Goal: Task Accomplishment & Management: Manage account settings

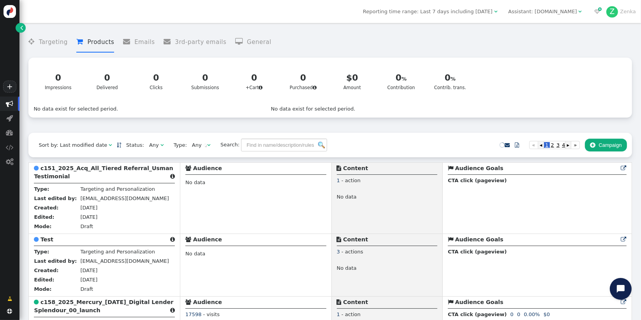
click at [7, 163] on span "" at bounding box center [10, 161] width 8 height 7
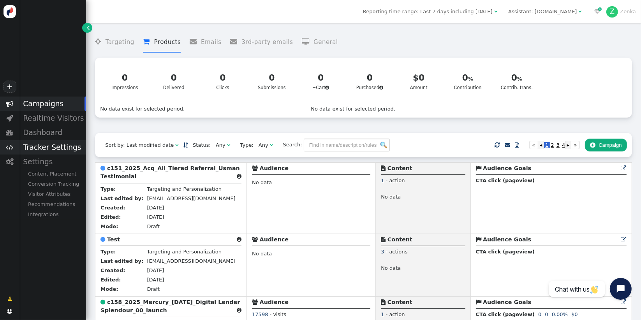
click at [54, 149] on div "Tracker Settings" at bounding box center [52, 147] width 67 height 14
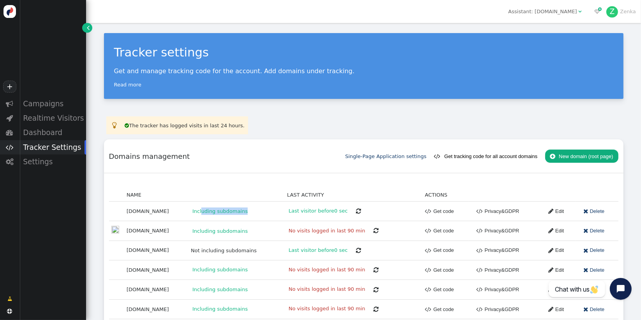
drag, startPoint x: 249, startPoint y: 211, endPoint x: 295, endPoint y: 210, distance: 45.6
click at [285, 210] on td "Including subdomains" at bounding box center [237, 210] width 96 height 19
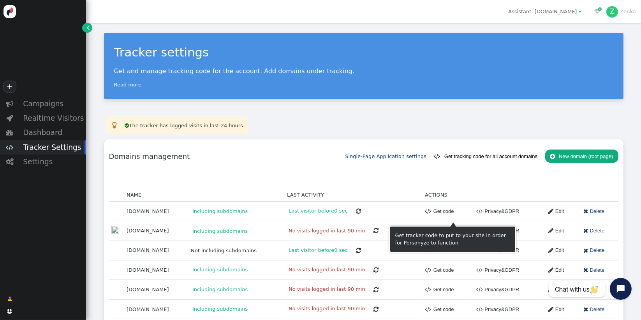
click at [449, 212] on link " Get code" at bounding box center [439, 211] width 29 height 13
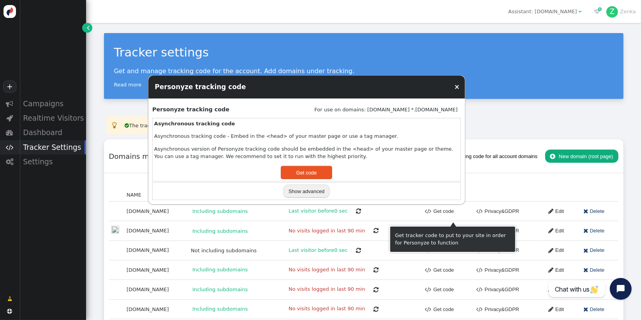
click at [456, 88] on link "×" at bounding box center [456, 87] width 5 height 8
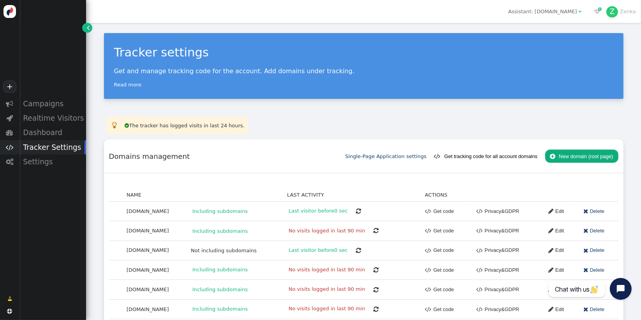
click at [153, 175] on div "« ◂ 1 ▸ » NAME LAST ACTIVITY ACTIONS [DOMAIN_NAME] Including subdomains Last vi…" at bounding box center [364, 253] width 520 height 161
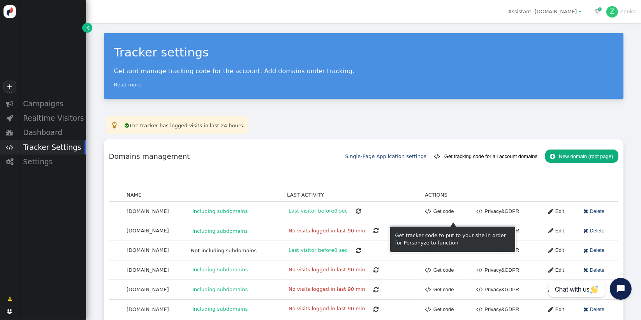
click at [446, 210] on link " Get code" at bounding box center [439, 211] width 29 height 13
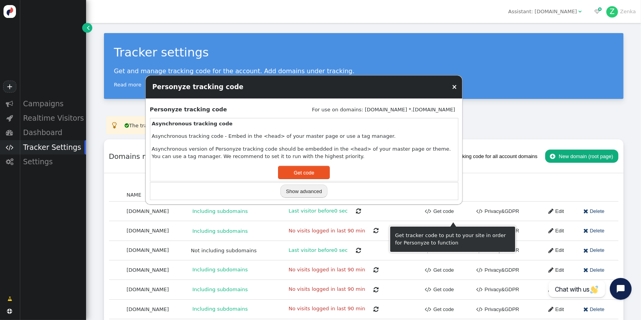
click at [301, 194] on button "Show advanced" at bounding box center [303, 191] width 47 height 13
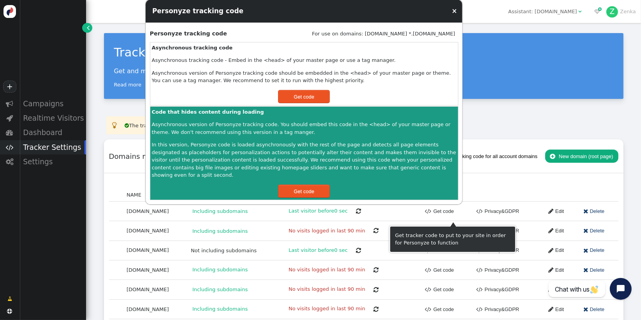
click at [457, 15] on link "×" at bounding box center [454, 11] width 5 height 8
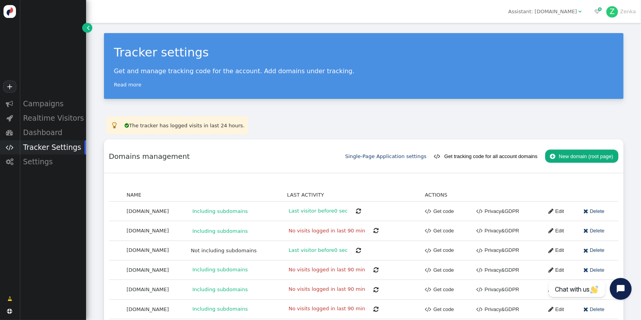
click at [245, 138] on div "  No tracking data in last 24 hours. Please, install Personyze tracking code …" at bounding box center [364, 225] width 520 height 218
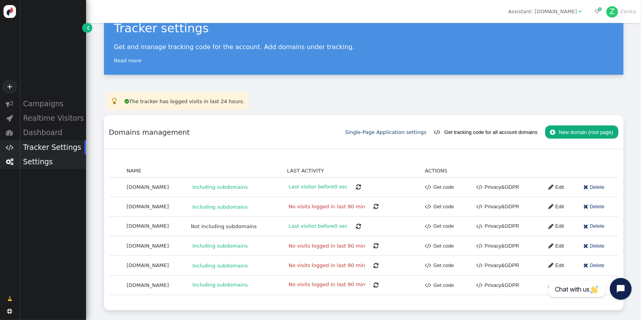
click at [41, 164] on div "Settings" at bounding box center [52, 162] width 67 height 14
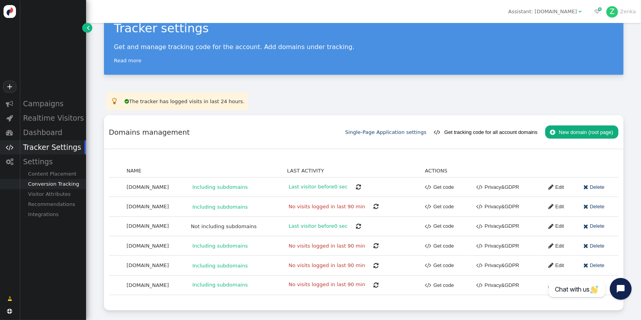
click at [54, 188] on div "Conversion Tracking" at bounding box center [52, 184] width 67 height 10
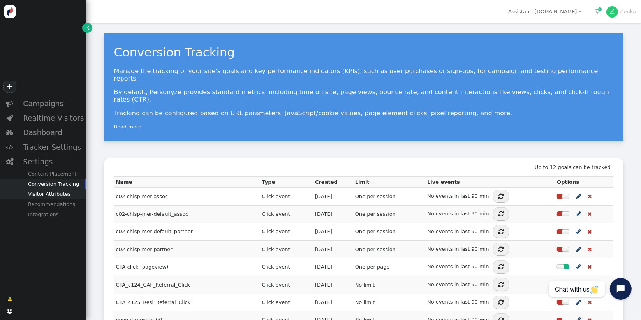
click at [43, 198] on div "Visitor Attributes" at bounding box center [52, 194] width 67 height 10
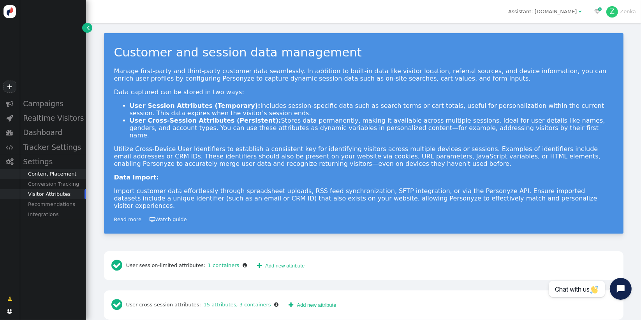
click at [45, 177] on div "Content Placement" at bounding box center [52, 174] width 67 height 10
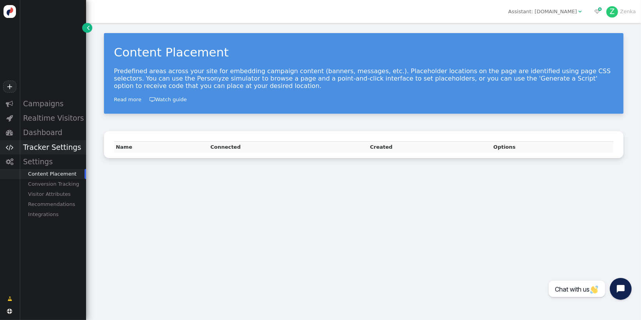
click at [50, 152] on div "Tracker Settings" at bounding box center [52, 147] width 67 height 14
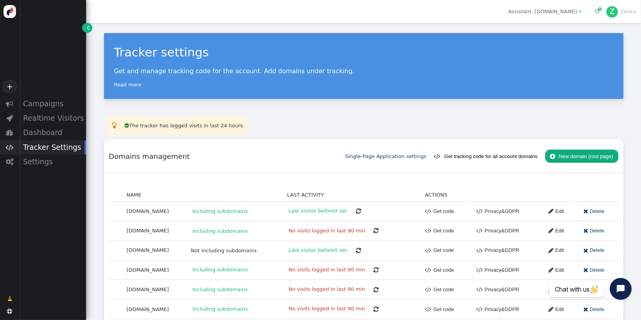
click at [552, 154] on button " New domain (root page)" at bounding box center [581, 156] width 73 height 13
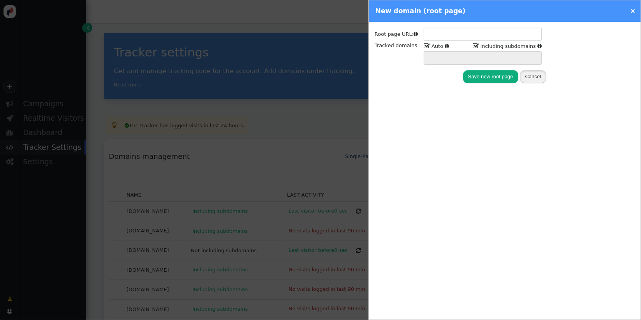
click at [541, 79] on button "Cancel" at bounding box center [533, 76] width 26 height 13
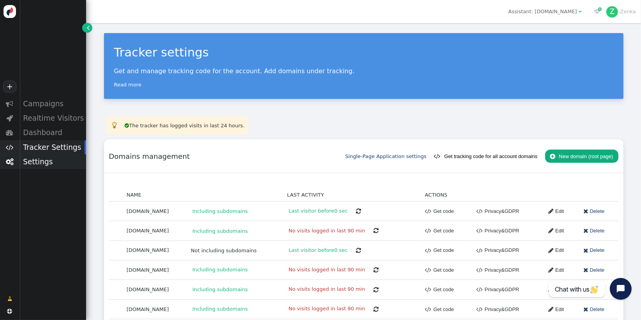
click at [35, 165] on div "Settings" at bounding box center [52, 162] width 67 height 14
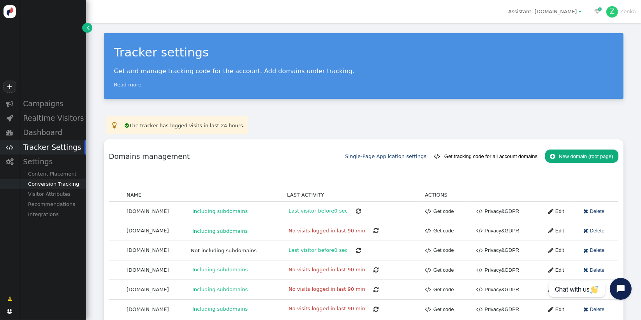
click at [52, 186] on div "Conversion Tracking" at bounding box center [52, 184] width 67 height 10
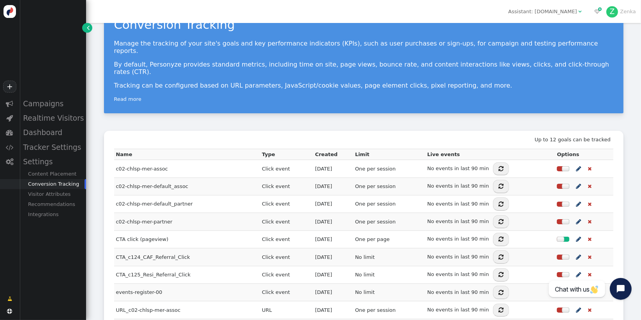
scroll to position [79, 0]
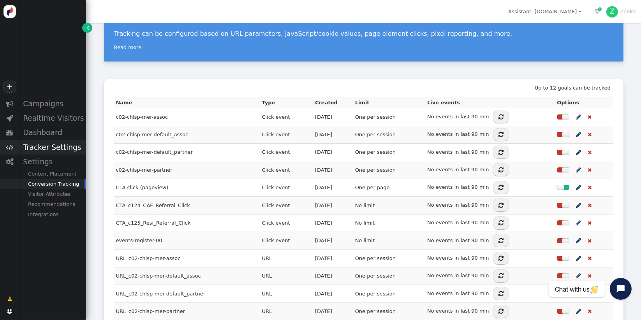
click at [51, 144] on div "Tracker Settings" at bounding box center [52, 147] width 67 height 14
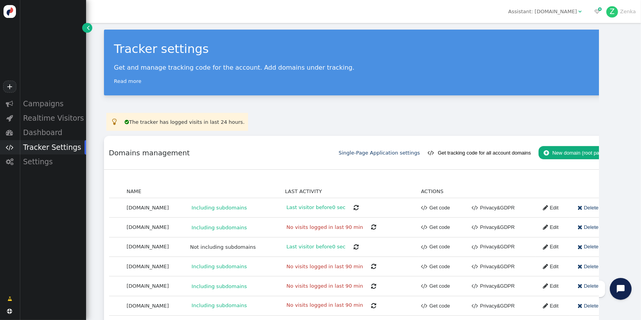
scroll to position [4, 0]
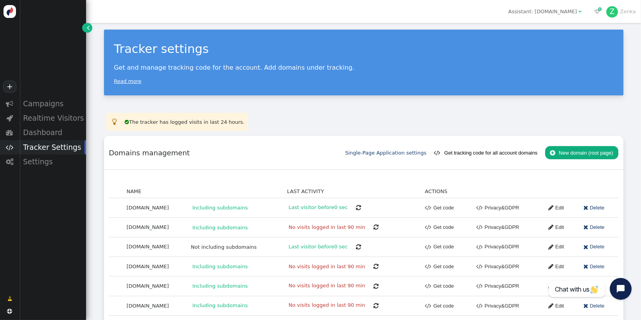
click at [133, 81] on link "Read more" at bounding box center [127, 81] width 27 height 6
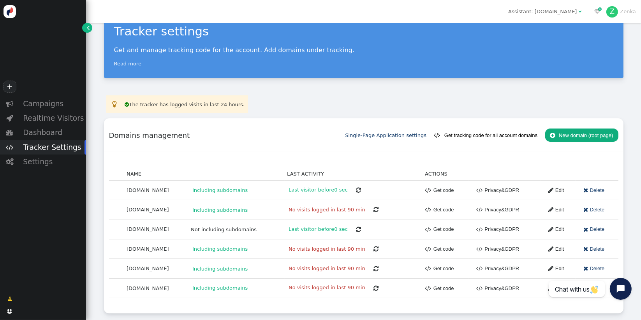
scroll to position [24, 0]
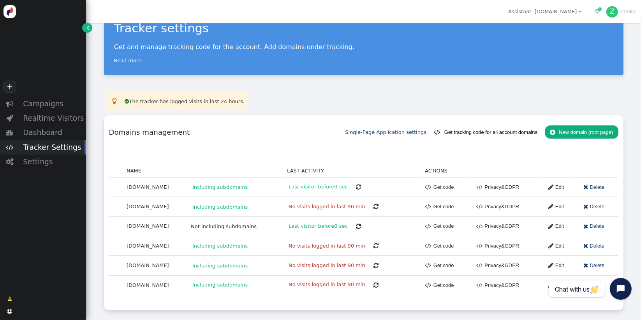
click at [559, 188] on link " Edit" at bounding box center [553, 187] width 21 height 13
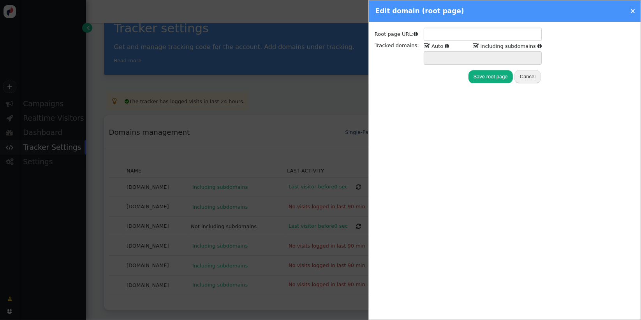
type input "[URL][DOMAIN_NAME]"
type input "[DOMAIN_NAME] *.[DOMAIN_NAME]"
click at [539, 80] on button "Cancel" at bounding box center [528, 76] width 26 height 13
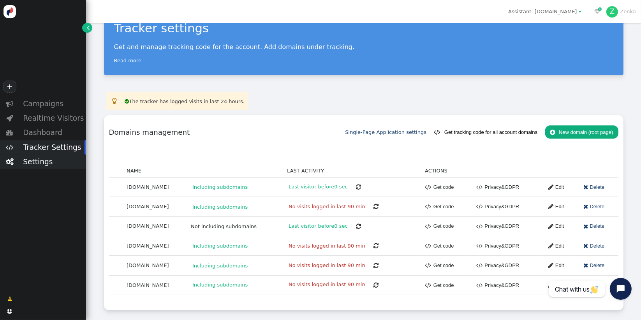
click at [40, 167] on div "Settings" at bounding box center [52, 162] width 67 height 14
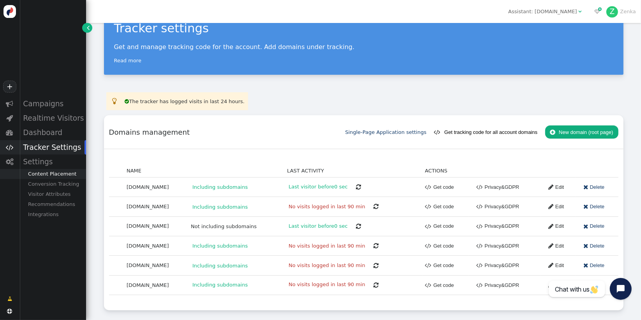
click at [54, 176] on div "Content Placement" at bounding box center [52, 174] width 67 height 10
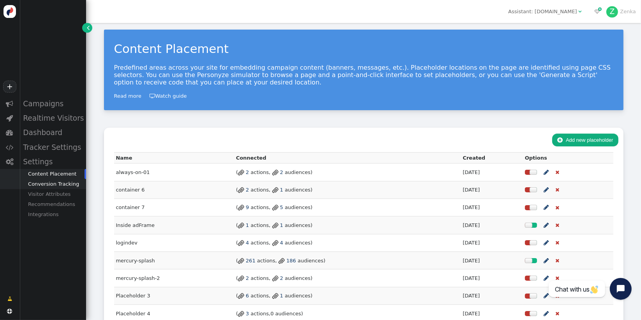
click at [52, 187] on div "Conversion Tracking" at bounding box center [52, 184] width 67 height 10
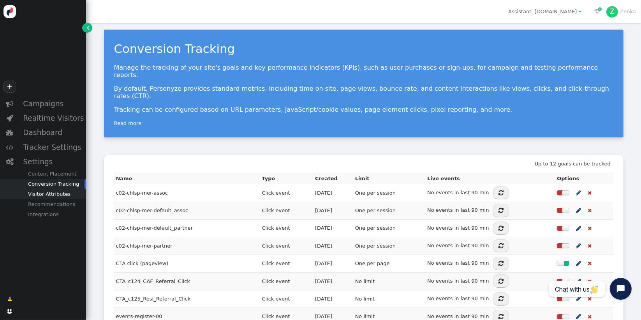
click at [45, 199] on div "Visitor Attributes" at bounding box center [52, 194] width 67 height 10
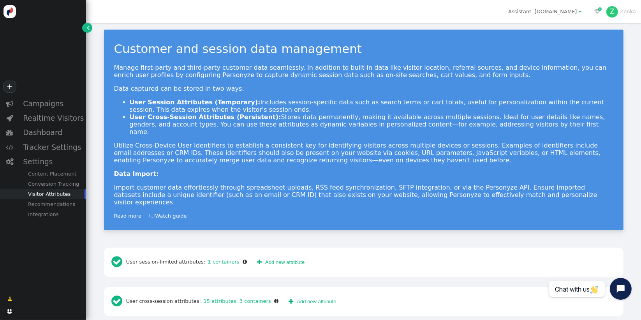
scroll to position [73, 0]
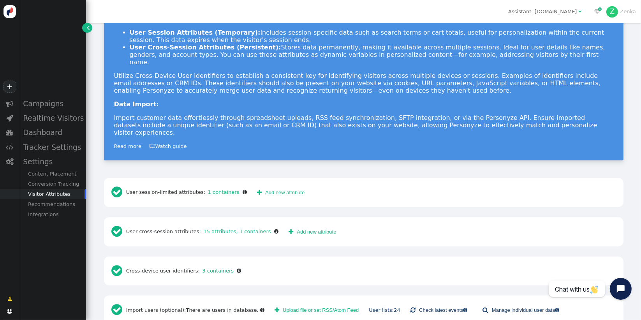
click at [57, 267] on div " Campaigns  Realtime Visitors  Dashboard  Tracker Settings  Settings Conte…" at bounding box center [43, 192] width 86 height 190
click at [284, 186] on link " Add new attribute" at bounding box center [281, 192] width 58 height 13
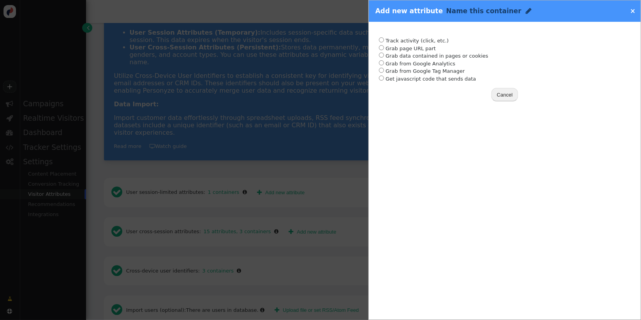
click at [634, 13] on link "×" at bounding box center [632, 11] width 5 height 8
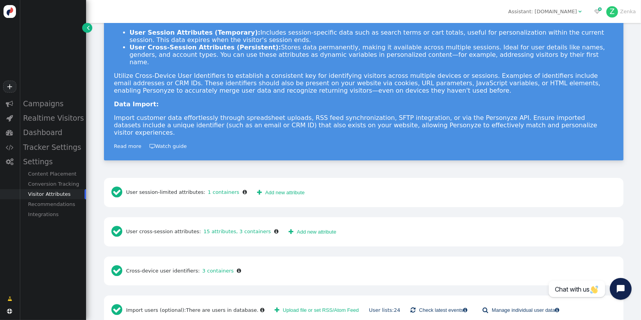
click at [276, 186] on link " Add new attribute" at bounding box center [281, 192] width 58 height 13
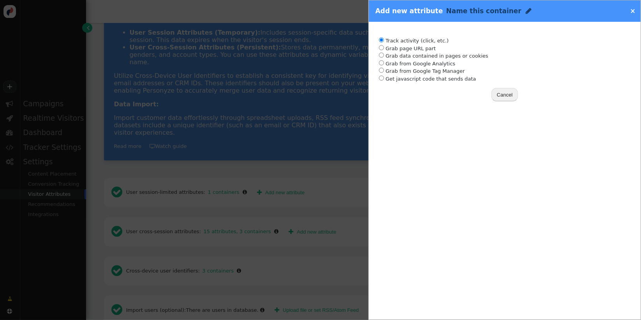
radio input "true"
click at [413, 42] on li "Track activity (click, etc.)" at bounding box center [505, 41] width 252 height 8
